Goal: Information Seeking & Learning: Learn about a topic

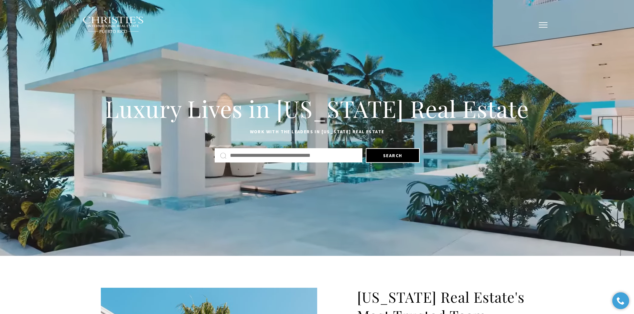
click at [543, 25] on span "button" at bounding box center [543, 25] width 9 height 1
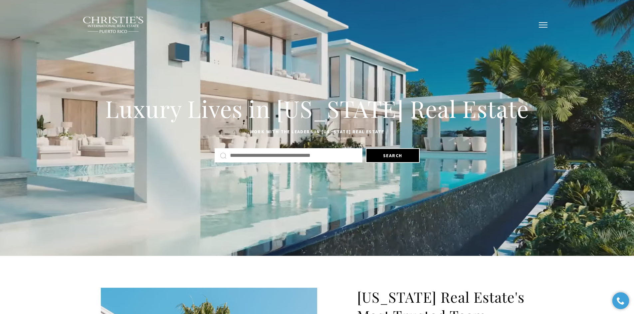
click at [544, 24] on button "button" at bounding box center [542, 24] width 17 height 19
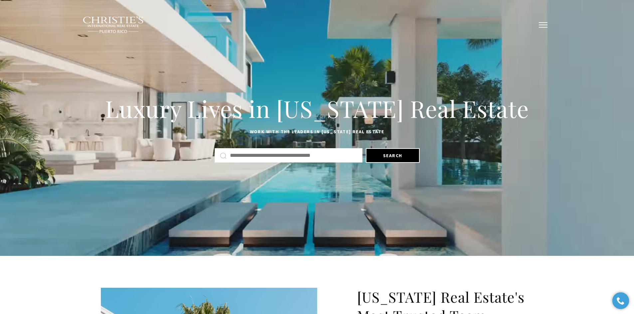
click at [544, 25] on span "button" at bounding box center [543, 25] width 9 height 1
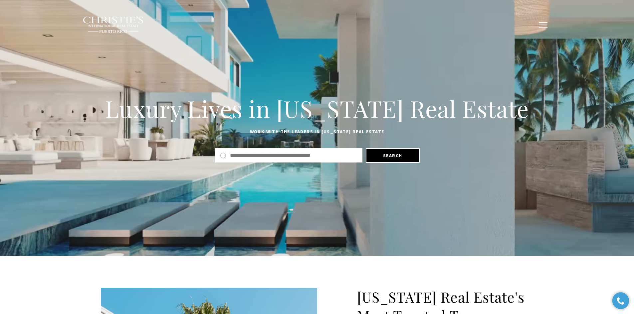
click at [544, 25] on span "button" at bounding box center [543, 25] width 9 height 1
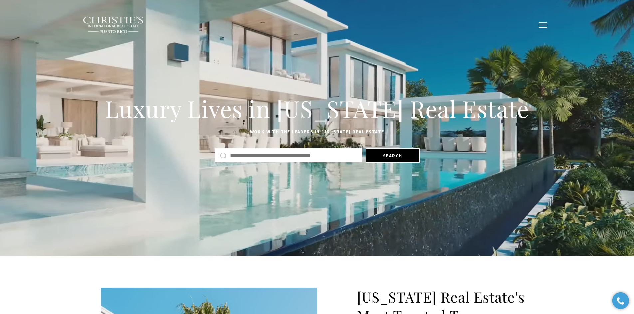
click at [544, 25] on span "button" at bounding box center [543, 25] width 9 height 1
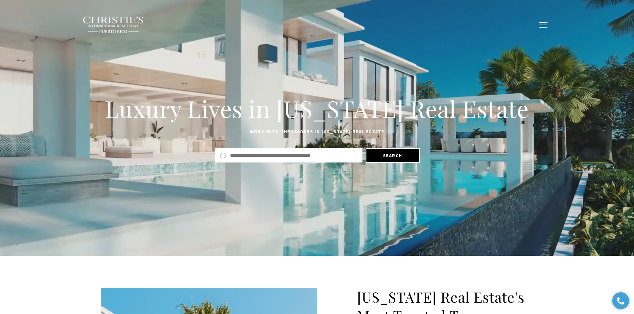
click at [544, 25] on span "button" at bounding box center [543, 25] width 9 height 1
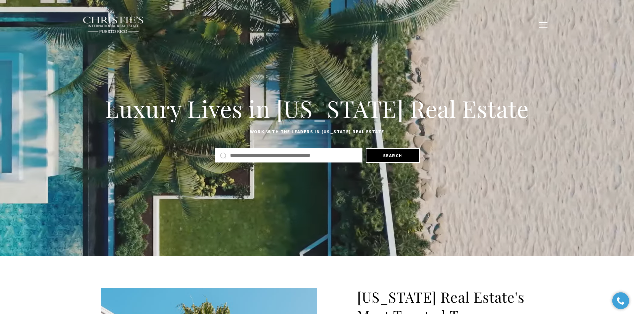
click at [544, 25] on span "button" at bounding box center [543, 25] width 9 height 1
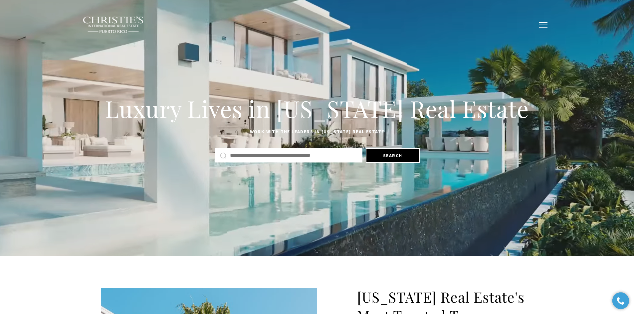
click at [542, 26] on button "button" at bounding box center [542, 24] width 17 height 19
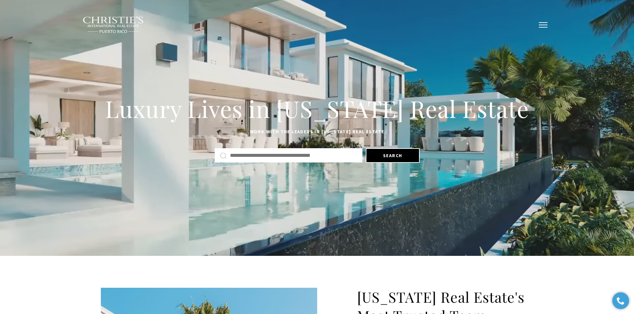
click at [542, 26] on button "button" at bounding box center [542, 24] width 17 height 19
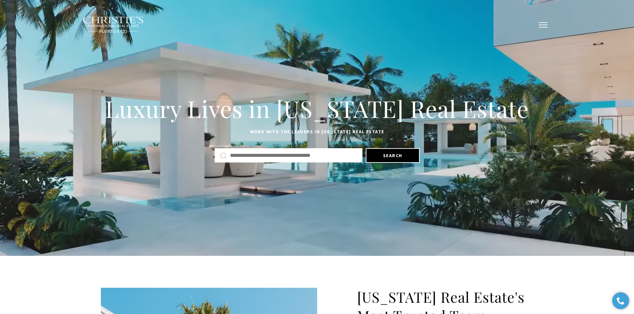
click at [542, 26] on button "button" at bounding box center [542, 24] width 17 height 19
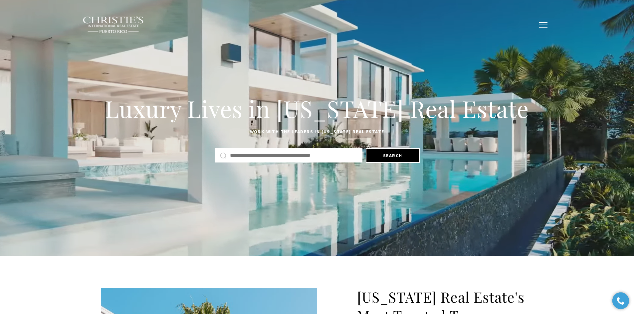
click at [541, 25] on span "button" at bounding box center [543, 25] width 9 height 1
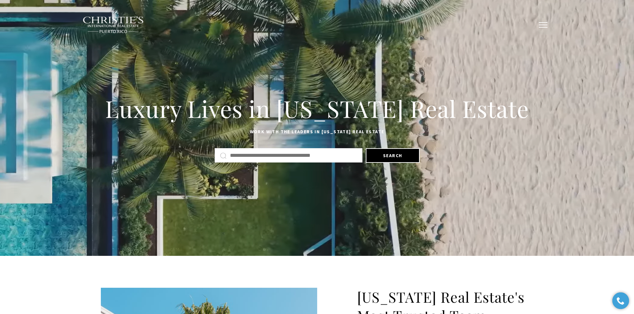
click at [541, 25] on span "button" at bounding box center [543, 25] width 9 height 1
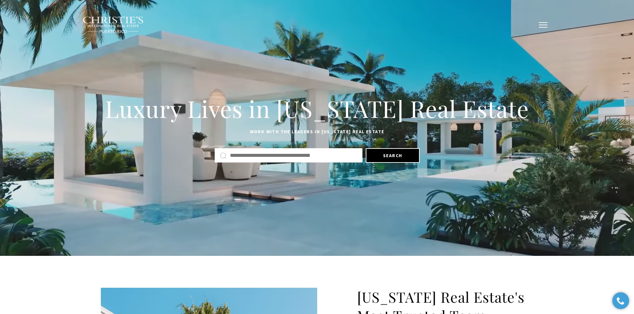
click at [541, 25] on span "button" at bounding box center [543, 25] width 9 height 1
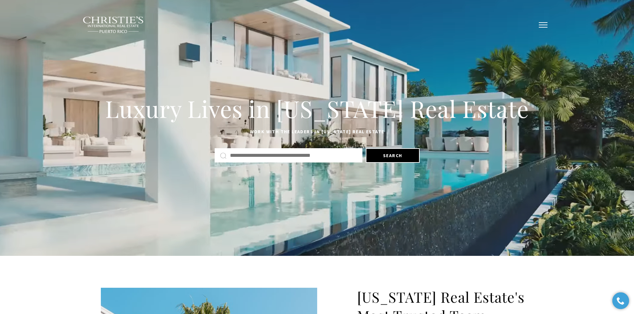
click at [541, 26] on button "button" at bounding box center [542, 24] width 17 height 19
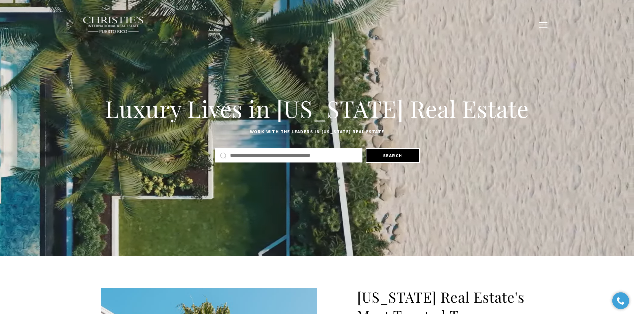
click at [538, 26] on button "button" at bounding box center [542, 24] width 17 height 19
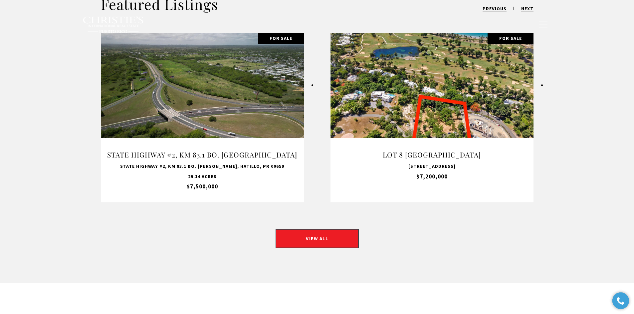
scroll to position [532, 0]
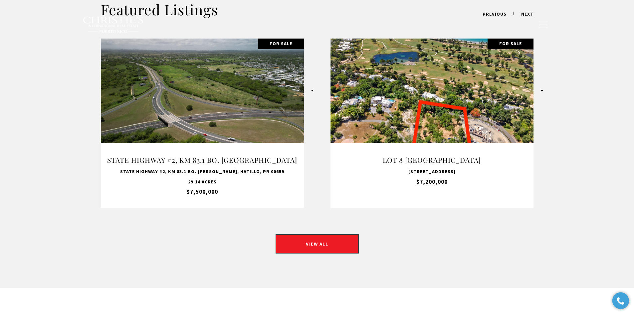
click at [449, 137] on link at bounding box center [431, 123] width 203 height 169
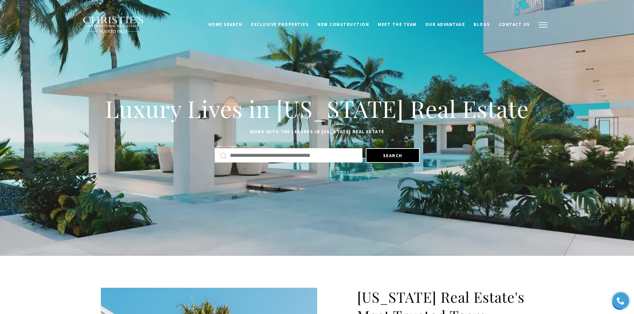
click at [126, 25] on span "button" at bounding box center [543, 25] width 9 height 1
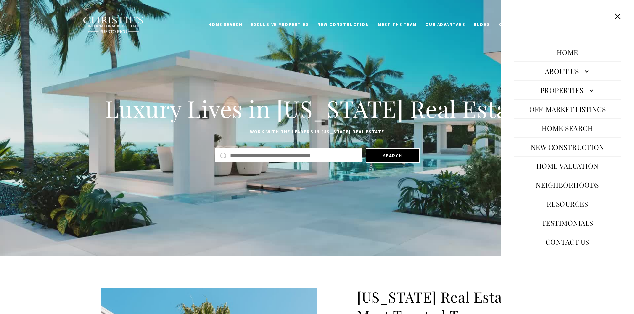
click at [126, 63] on link "Neighborhoods" at bounding box center [567, 185] width 70 height 16
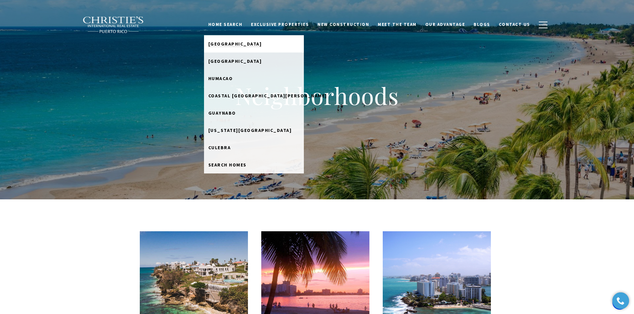
click at [238, 46] on span "[GEOGRAPHIC_DATA]" at bounding box center [235, 44] width 54 height 6
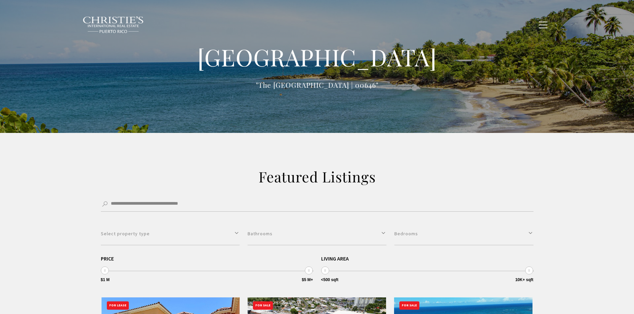
type input "**********"
type input "*********"
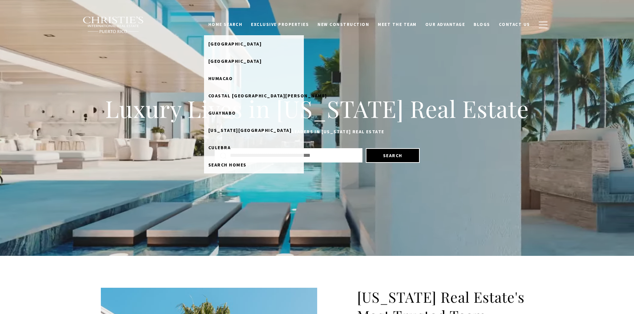
click at [244, 23] on link "Home Search" at bounding box center [225, 24] width 43 height 13
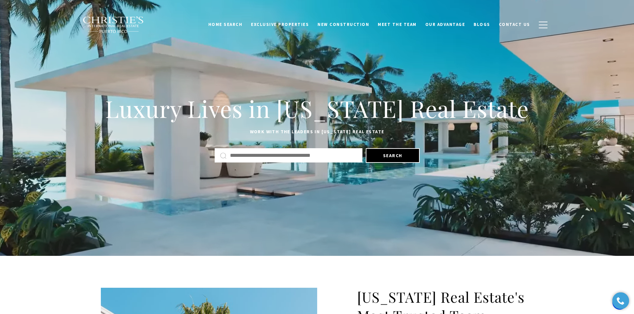
click at [235, 23] on link "Home Search" at bounding box center [225, 24] width 43 height 13
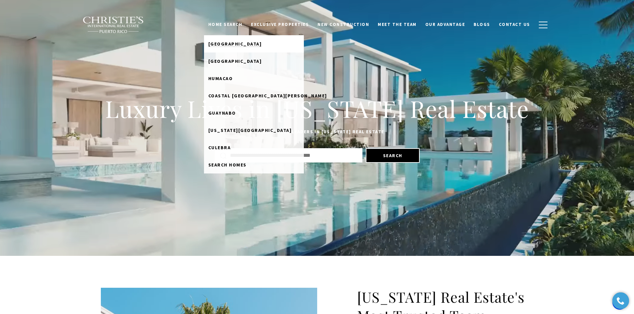
click at [236, 39] on link "[GEOGRAPHIC_DATA]" at bounding box center [254, 43] width 100 height 17
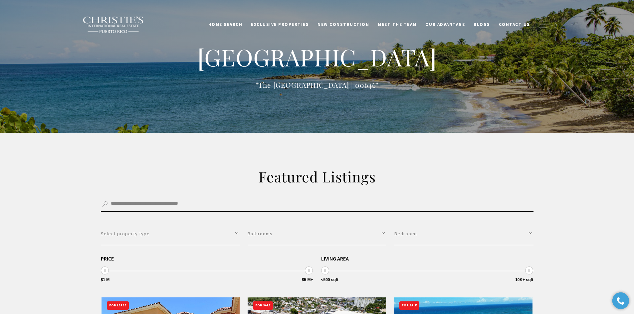
click at [212, 206] on input "Search by Address, City, or Neighborhood" at bounding box center [317, 204] width 432 height 15
